Goal: Task Accomplishment & Management: Manage account settings

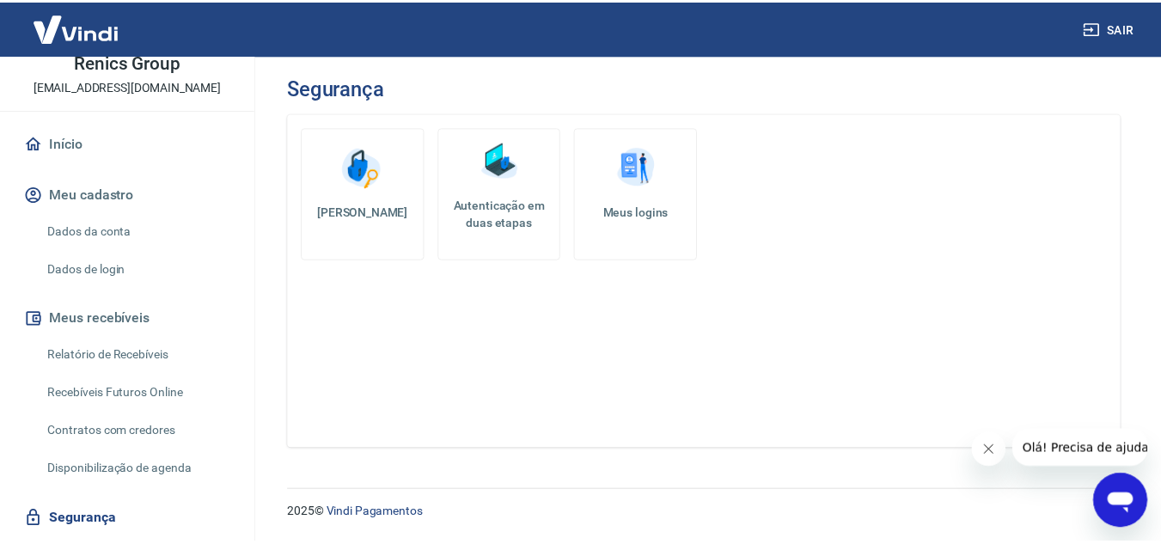
scroll to position [63, 0]
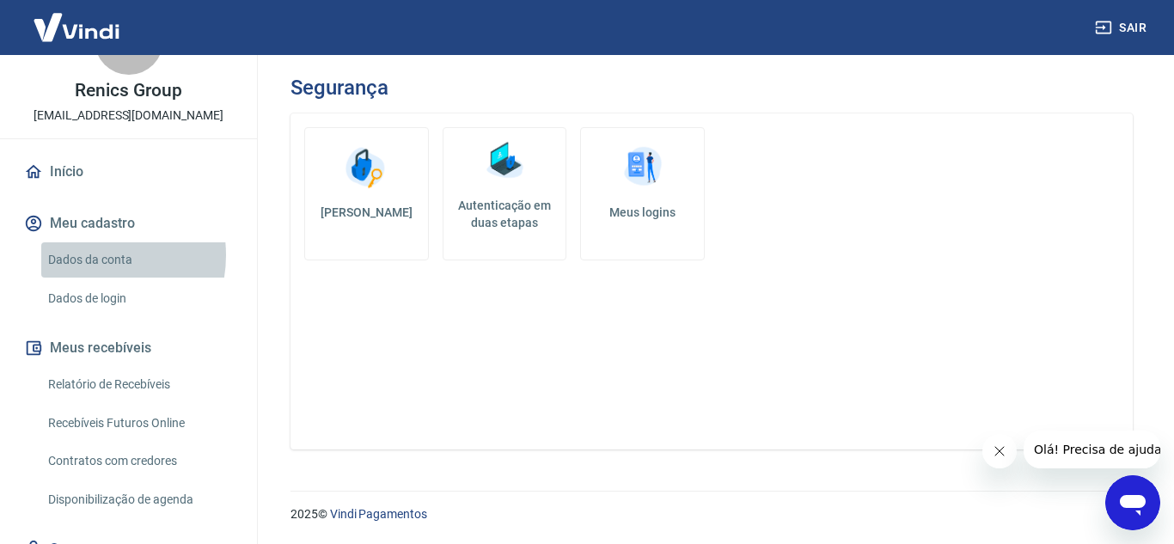
click at [88, 255] on link "Dados da conta" at bounding box center [138, 259] width 195 height 35
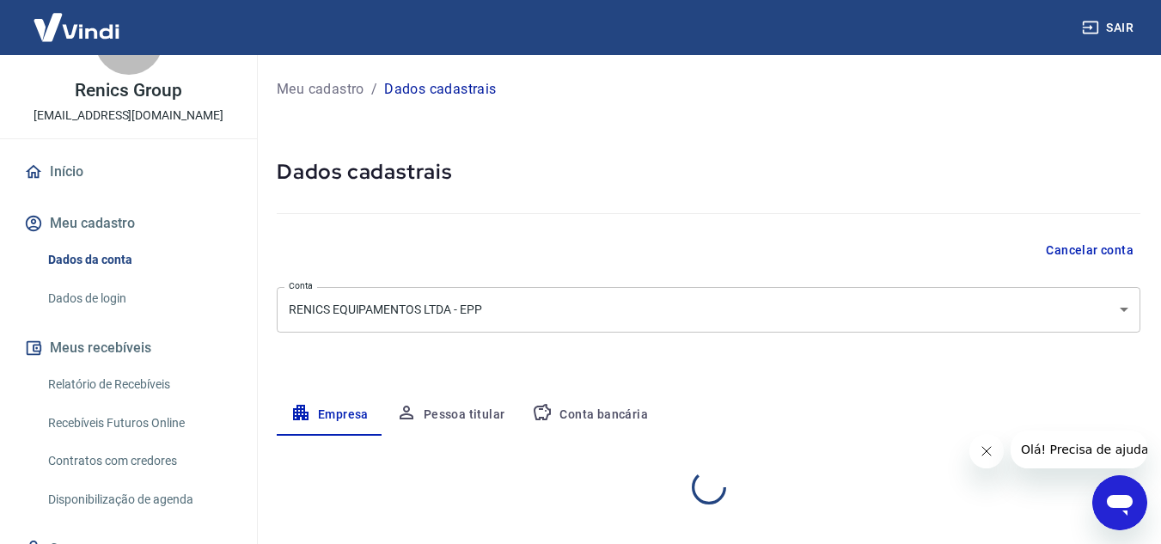
select select "SP"
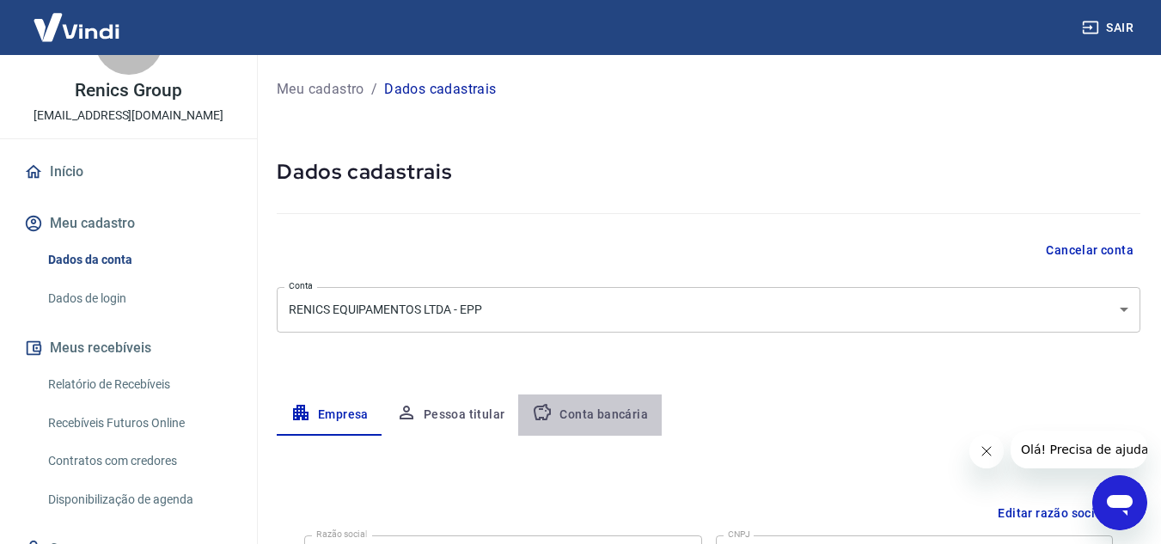
click at [601, 412] on button "Conta bancária" at bounding box center [589, 414] width 143 height 41
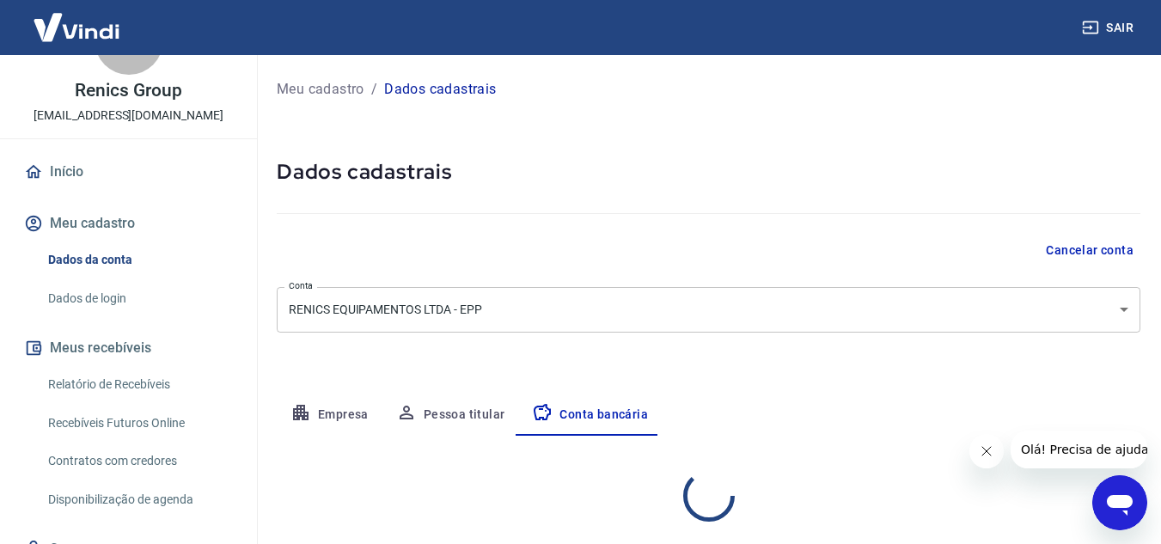
select select "1"
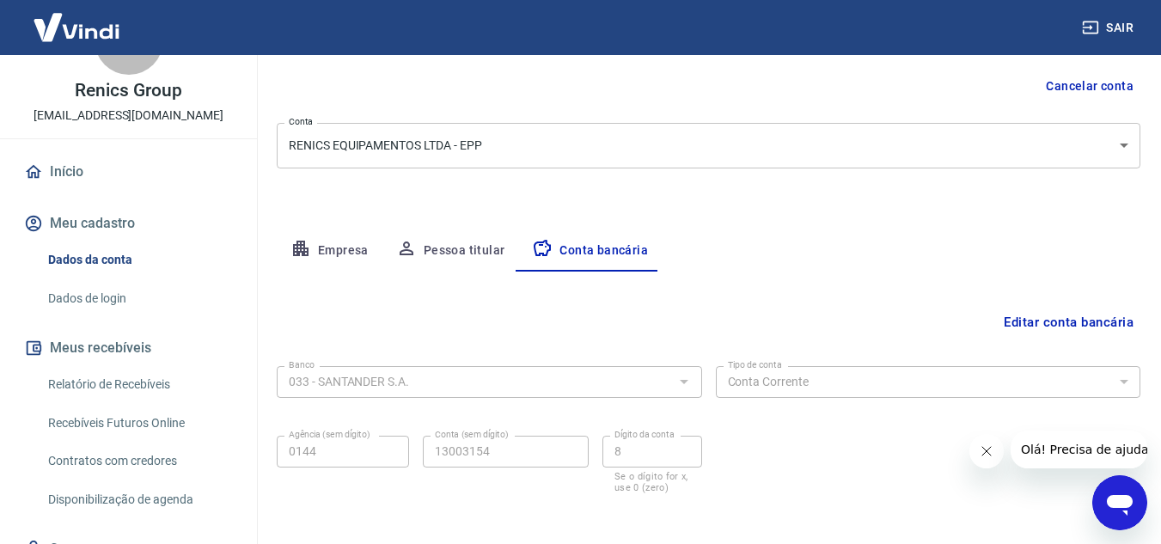
scroll to position [239, 0]
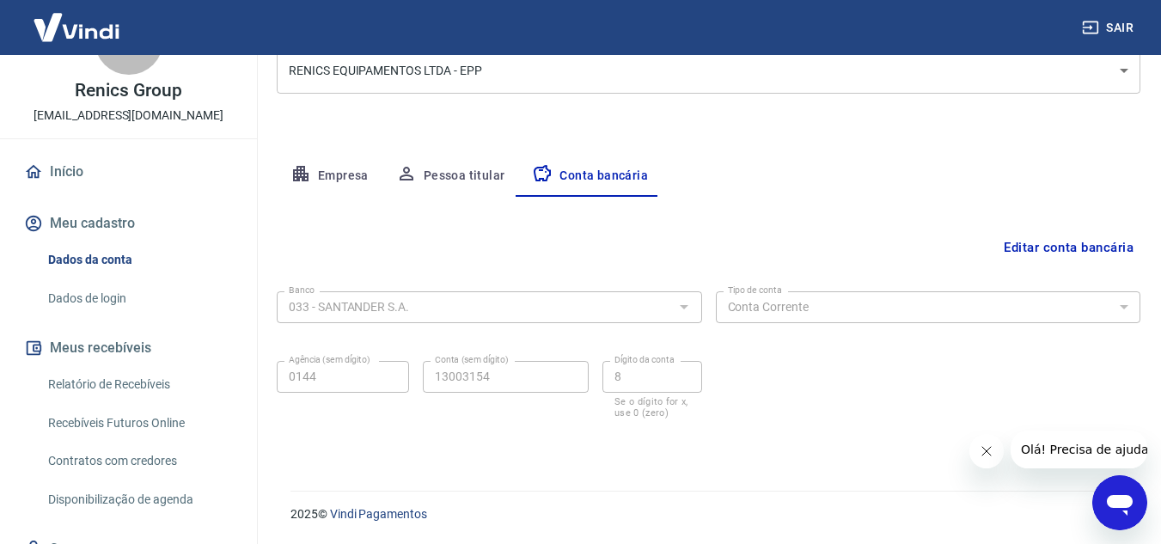
click at [988, 452] on icon "Fechar mensagem da empresa" at bounding box center [986, 451] width 14 height 14
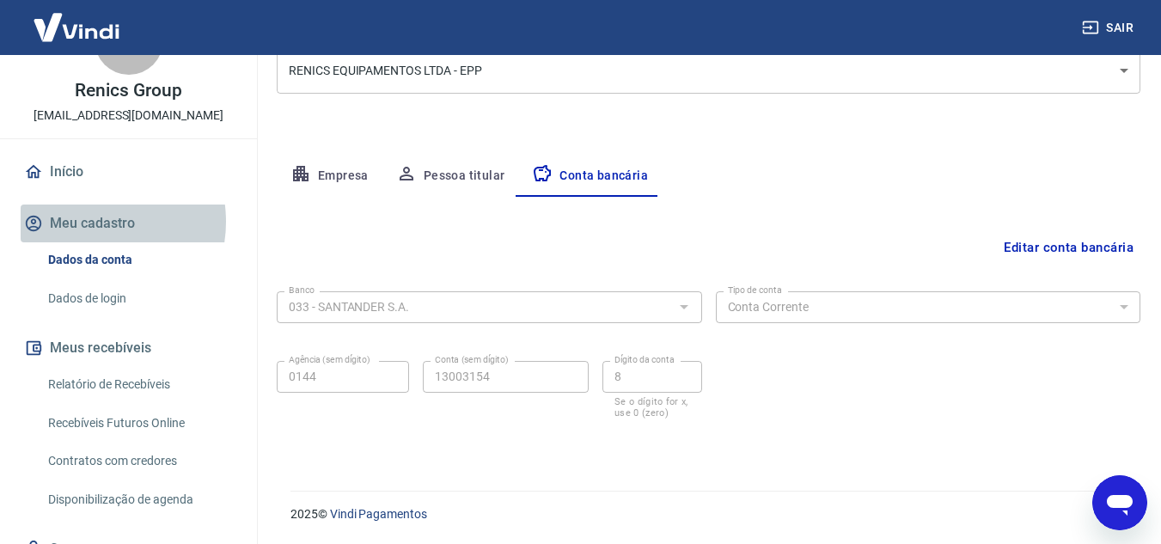
drag, startPoint x: 253, startPoint y: 302, endPoint x: 88, endPoint y: 222, distance: 183.3
click at [88, 222] on button "Meu cadastro" at bounding box center [129, 223] width 216 height 38
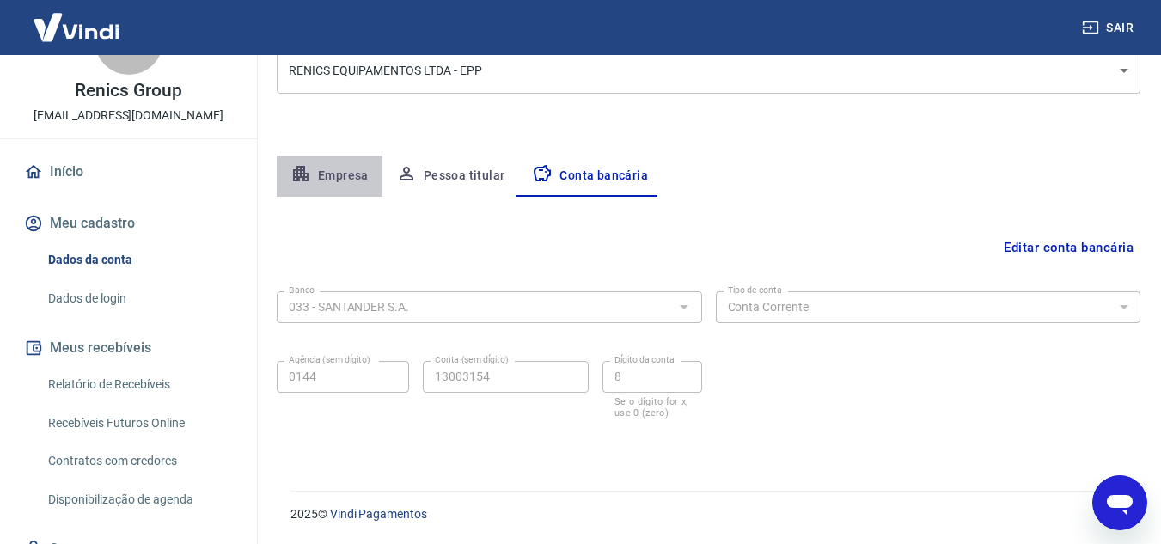
click at [340, 191] on button "Empresa" at bounding box center [330, 176] width 106 height 41
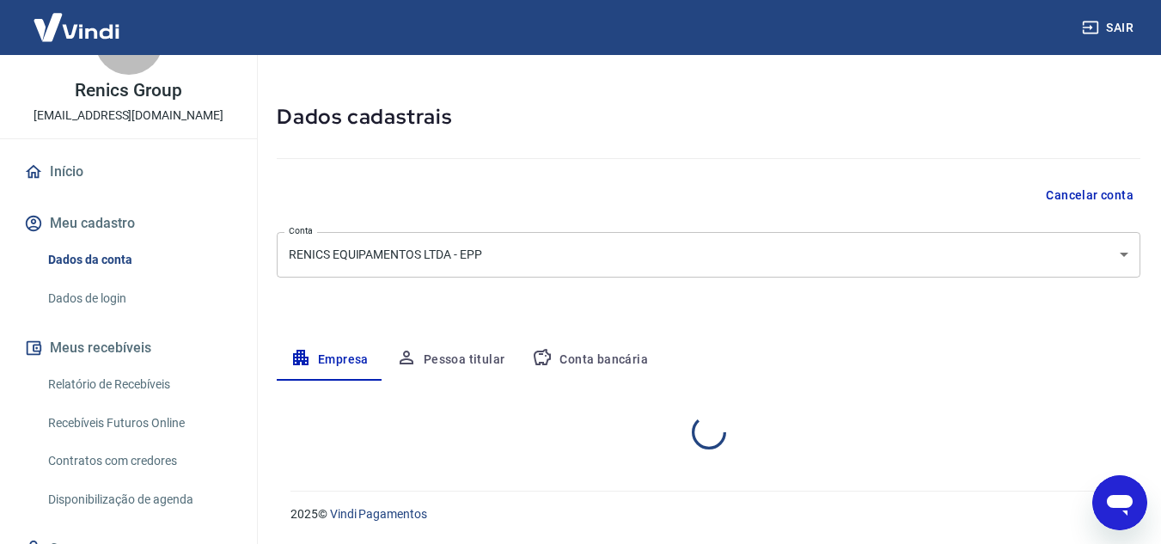
select select "SP"
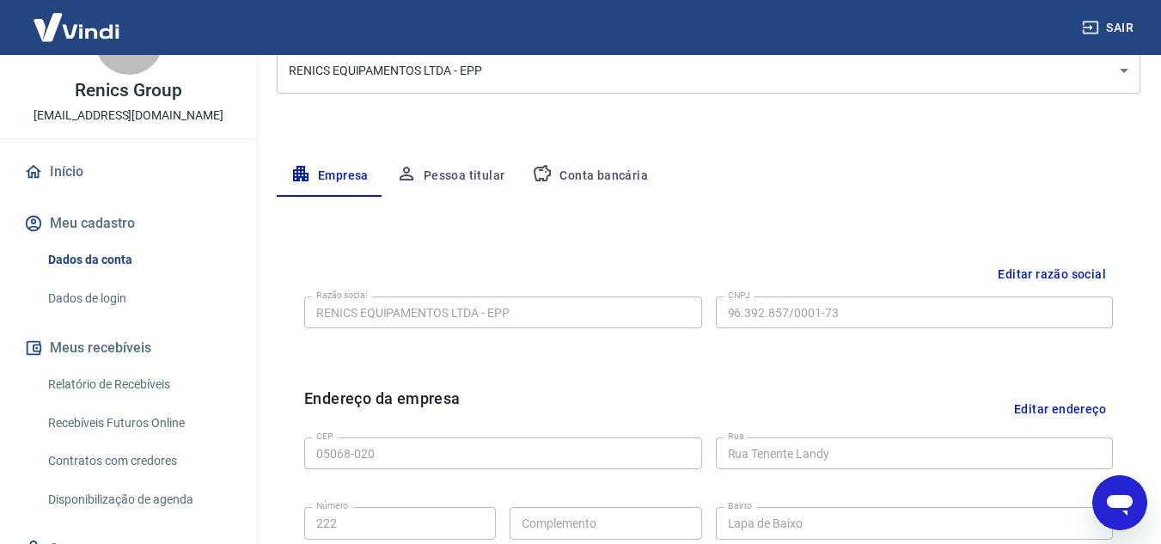
click at [58, 167] on link "Início" at bounding box center [129, 172] width 216 height 38
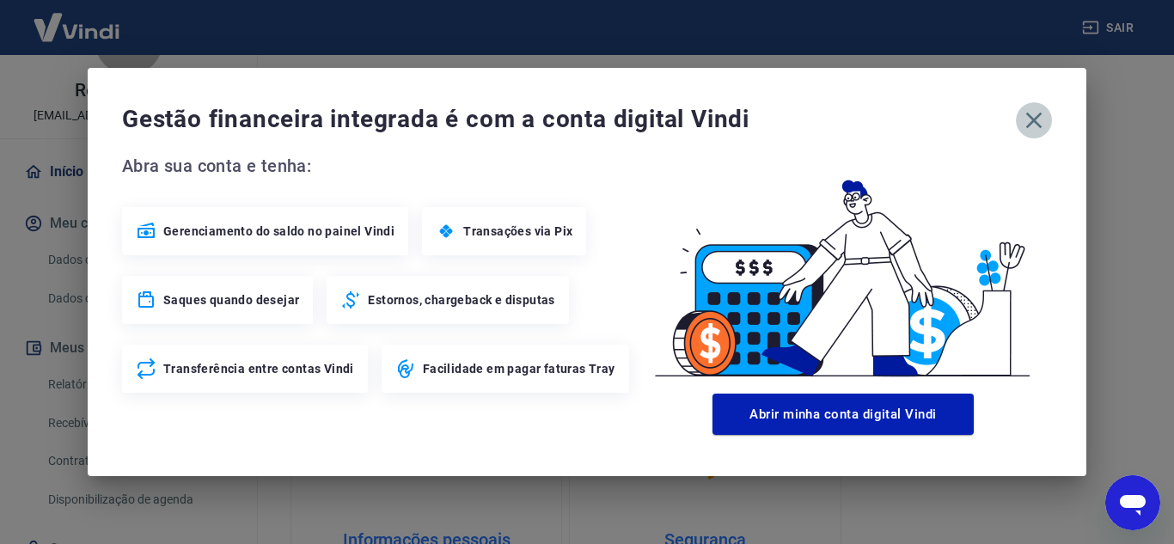
click at [1027, 120] on icon "button" at bounding box center [1033, 120] width 27 height 27
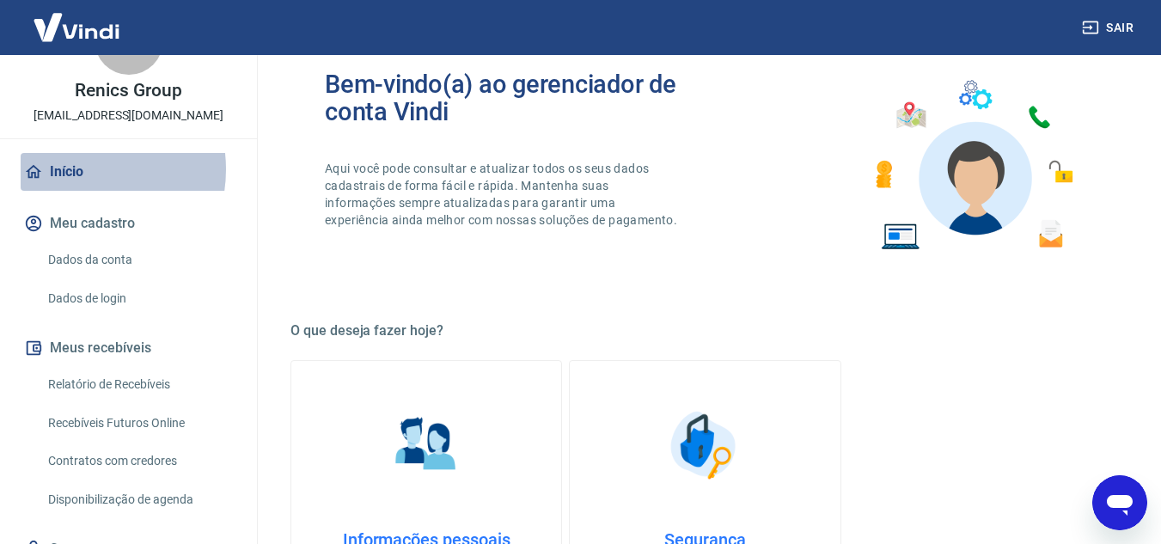
click at [77, 169] on link "Início" at bounding box center [129, 172] width 216 height 38
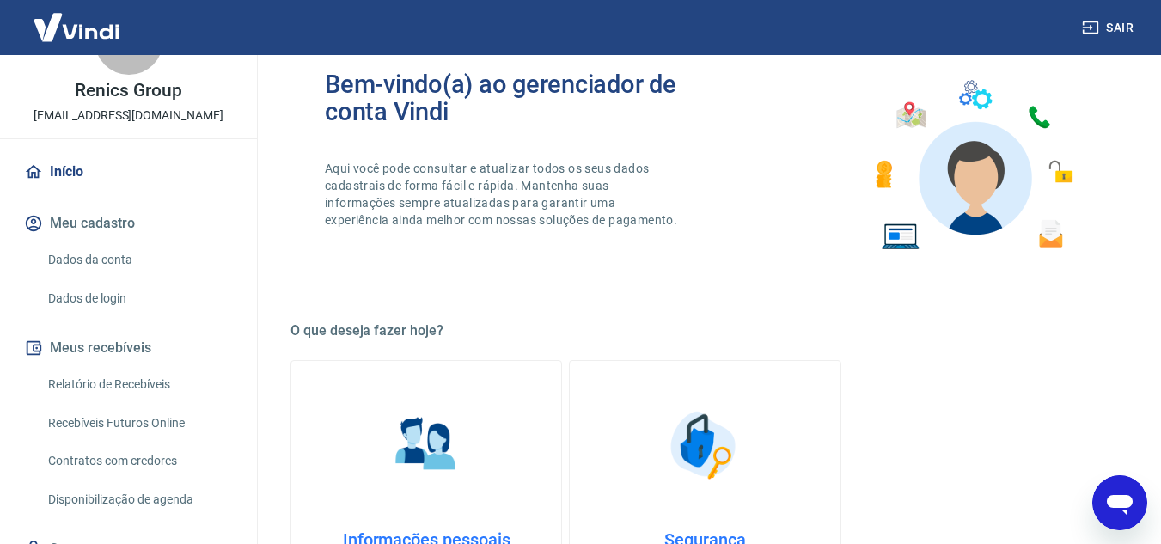
click at [1111, 35] on button "Sair" at bounding box center [1109, 28] width 62 height 32
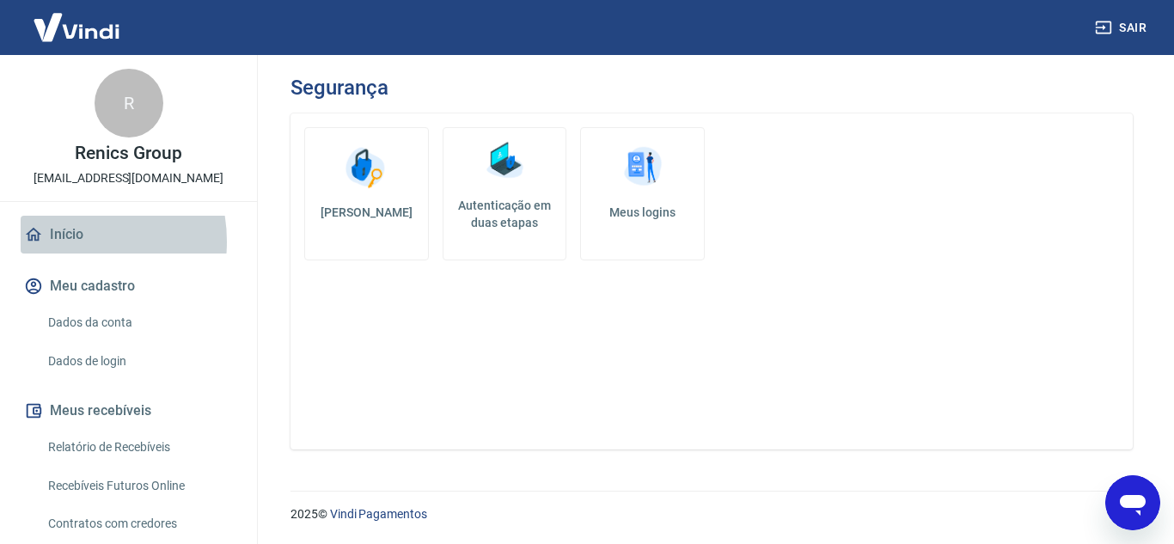
click at [66, 241] on link "Início" at bounding box center [129, 235] width 216 height 38
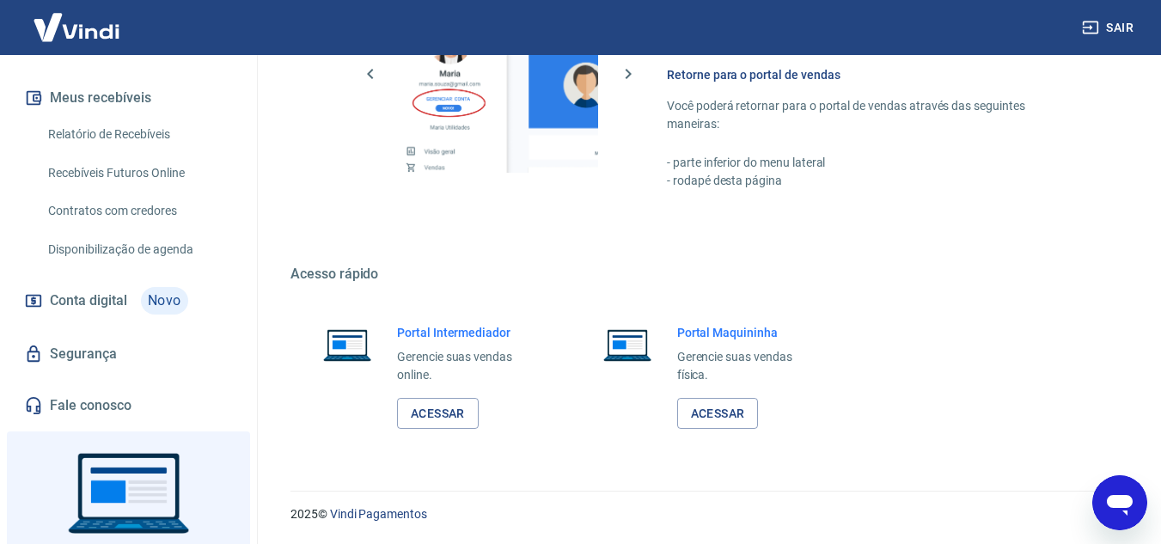
scroll to position [314, 0]
click at [110, 293] on span "Conta digital" at bounding box center [88, 299] width 77 height 24
